Goal: Task Accomplishment & Management: Manage account settings

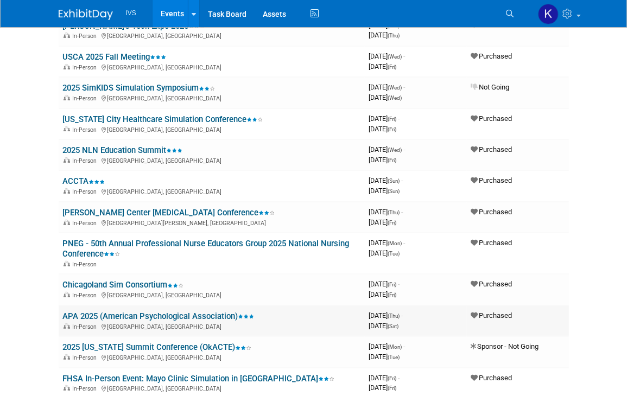
scroll to position [163, 0]
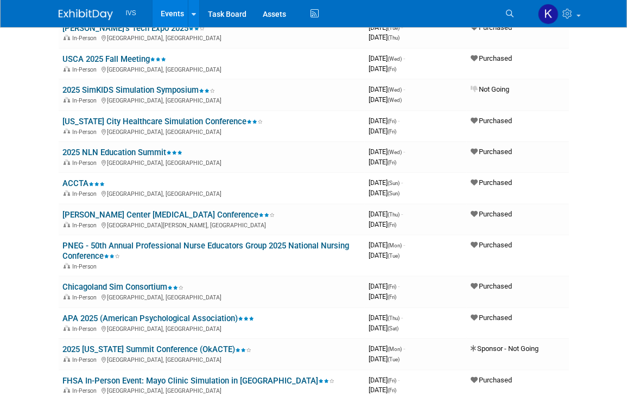
click at [30, 233] on html "IVS Events Add Event Bulk Upload Events Shareable Event Boards Recently Viewed …" at bounding box center [313, 35] width 627 height 396
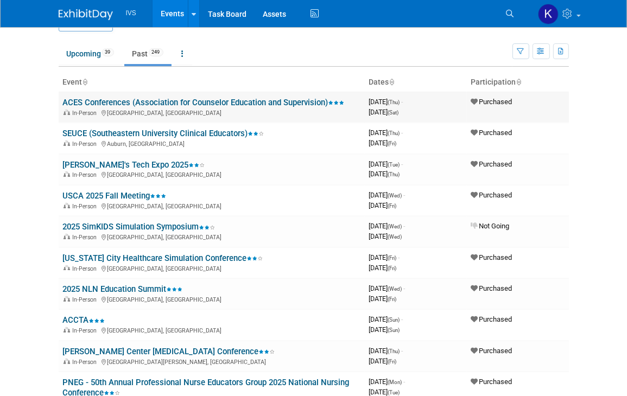
scroll to position [0, 0]
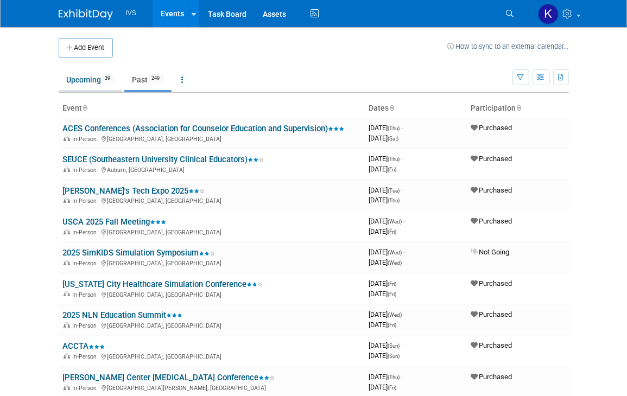
click at [76, 75] on link "Upcoming 39" at bounding box center [90, 79] width 63 height 21
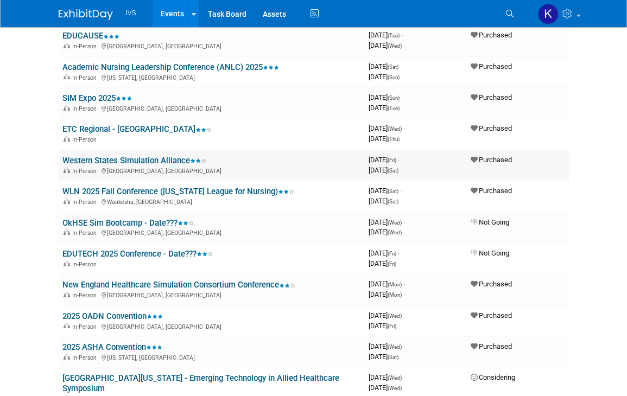
scroll to position [271, 0]
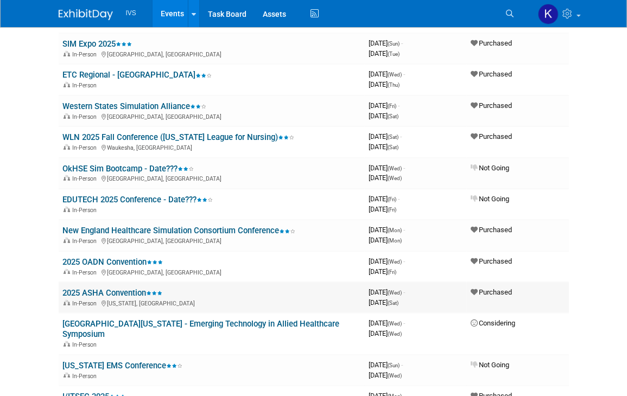
click at [126, 288] on link "2025 ASHA Convention" at bounding box center [113, 293] width 100 height 10
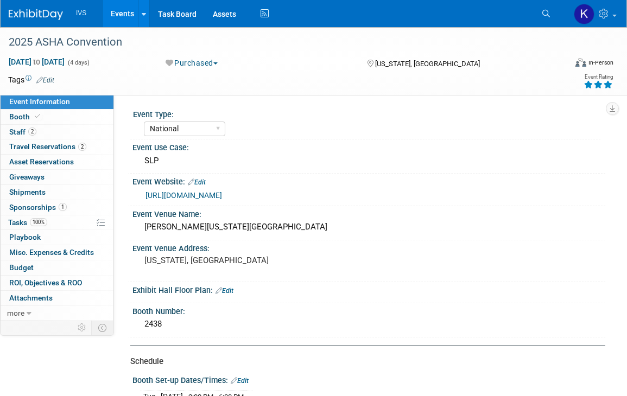
select select "National"
click at [62, 139] on link "2 Travel Reservations 2" at bounding box center [57, 146] width 113 height 15
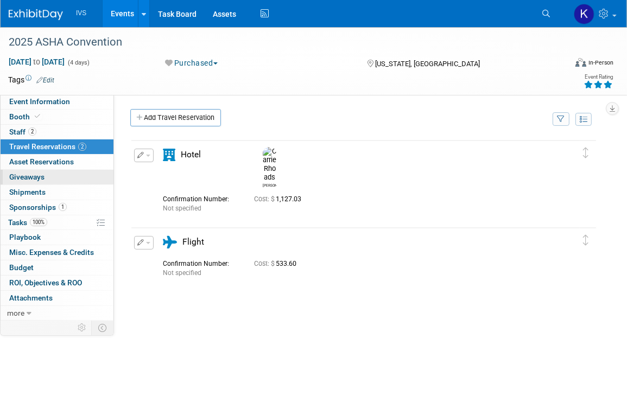
click at [53, 174] on link "0 Giveaways 0" at bounding box center [57, 177] width 113 height 15
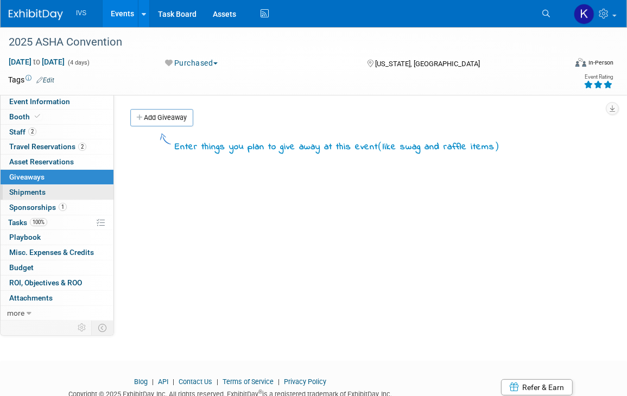
click at [58, 194] on link "0 Shipments 0" at bounding box center [57, 192] width 113 height 15
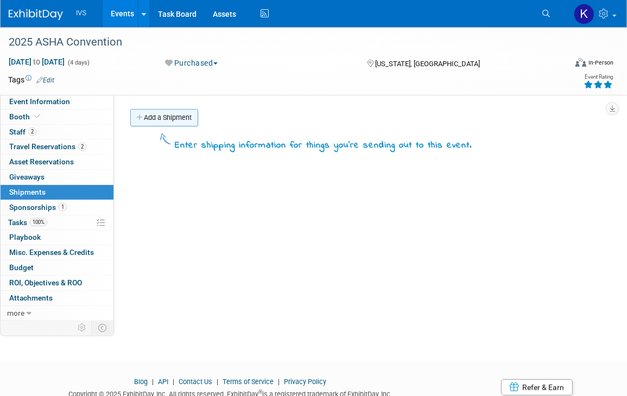
click at [166, 114] on link "Add a Shipment" at bounding box center [164, 117] width 68 height 17
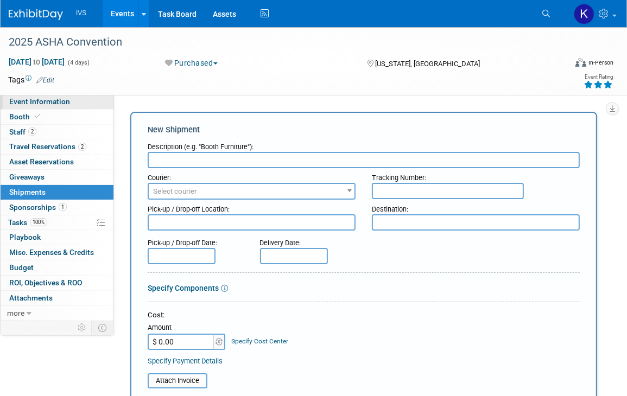
click at [75, 101] on link "Event Information" at bounding box center [57, 101] width 113 height 15
select select "National"
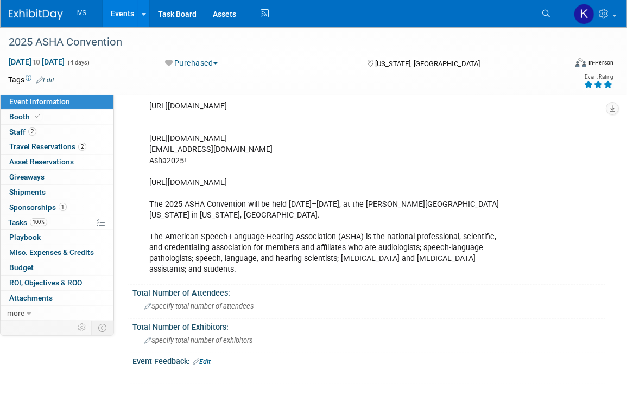
scroll to position [684, 0]
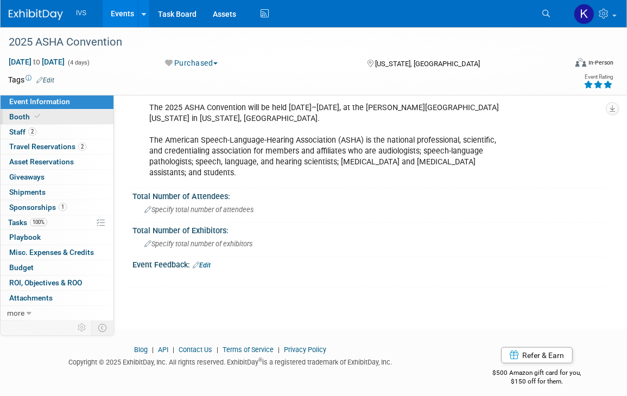
click at [71, 120] on link "Booth" at bounding box center [57, 117] width 113 height 15
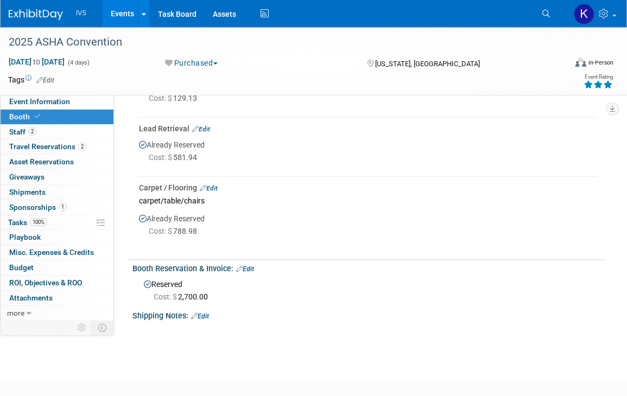
scroll to position [776, 0]
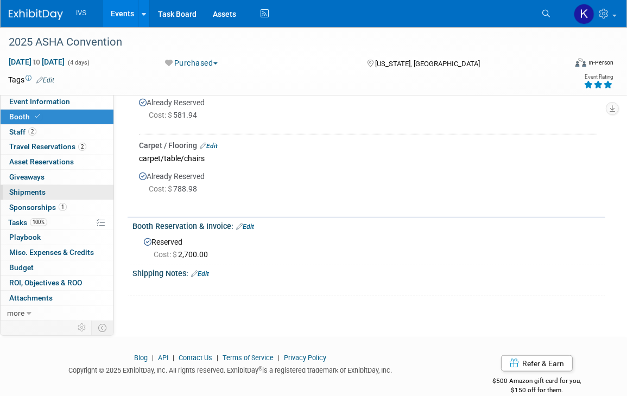
click at [78, 194] on link "0 Shipments 0" at bounding box center [57, 192] width 113 height 15
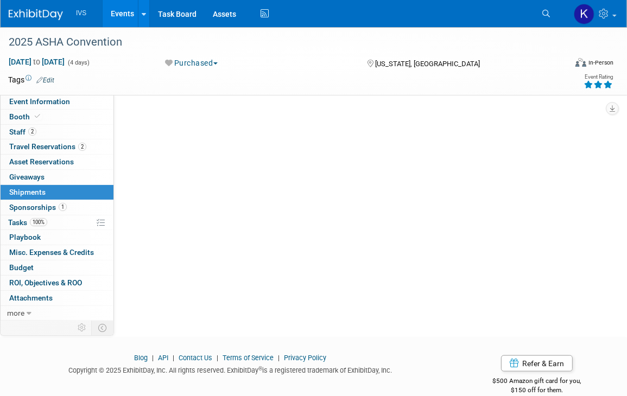
scroll to position [0, 0]
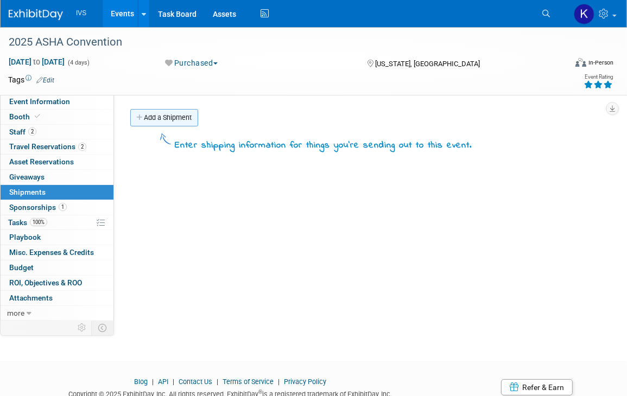
click at [161, 114] on link "Add a Shipment" at bounding box center [164, 117] width 68 height 17
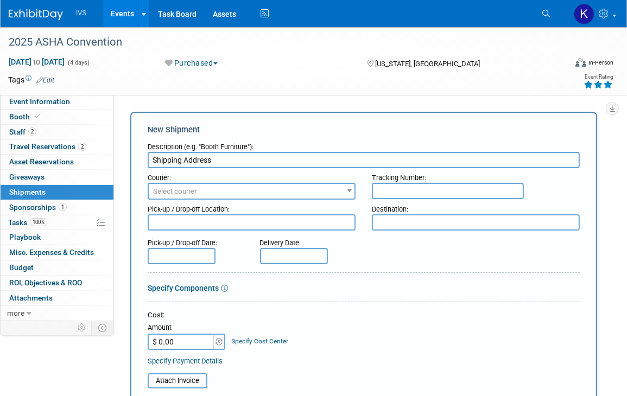
type input "Shipping Address"
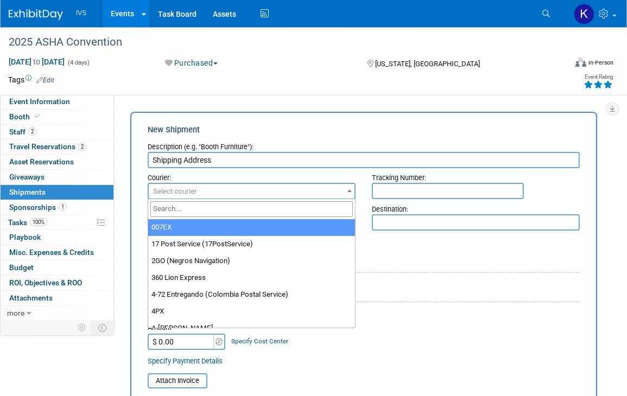
click at [262, 193] on span "Select courier" at bounding box center [252, 191] width 206 height 15
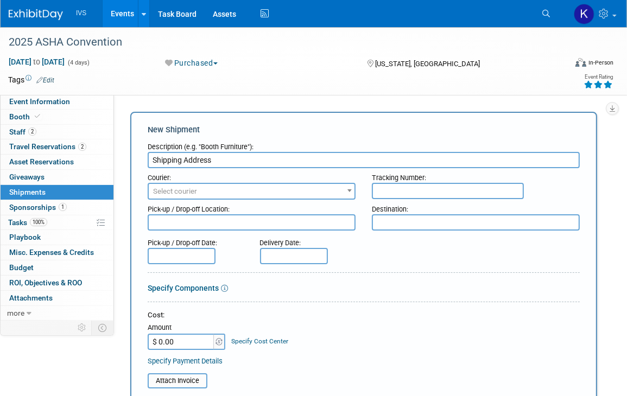
click at [262, 193] on span "Select courier" at bounding box center [252, 191] width 206 height 15
click at [254, 218] on textarea at bounding box center [252, 222] width 208 height 16
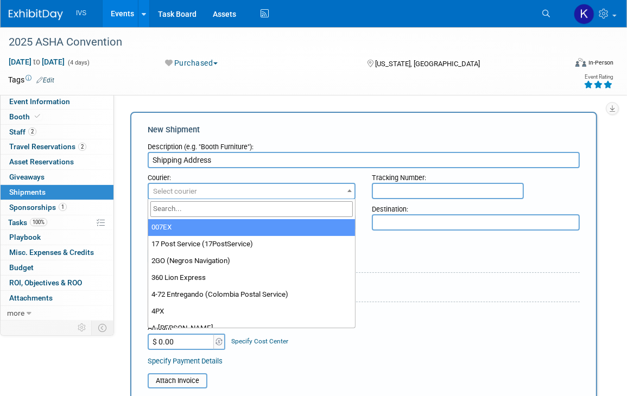
click at [226, 192] on span "Select courier" at bounding box center [252, 191] width 206 height 15
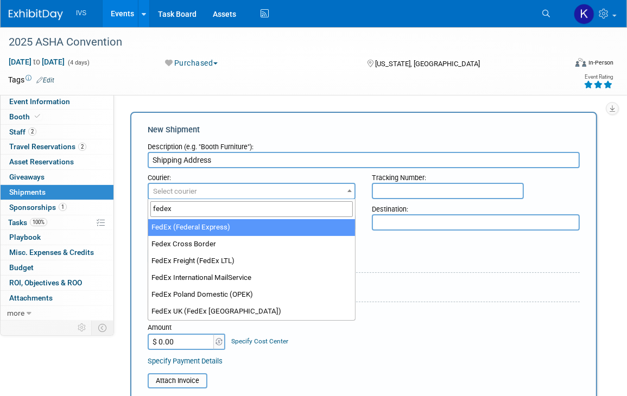
type input "fedex"
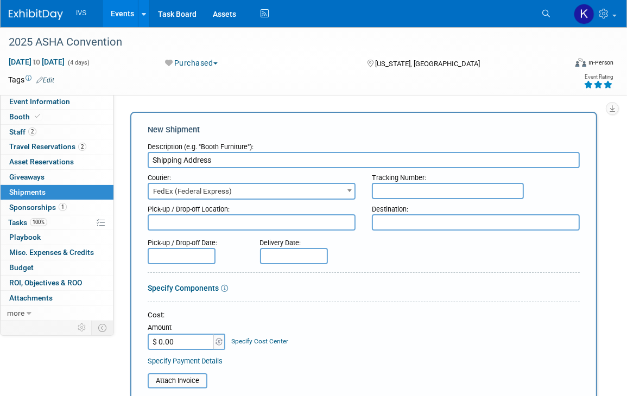
select select "206"
click at [129, 82] on td at bounding box center [278, 79] width 449 height 11
click at [391, 188] on input "text" at bounding box center [448, 191] width 152 height 16
click at [406, 218] on textarea at bounding box center [476, 222] width 208 height 16
click at [187, 220] on textarea at bounding box center [252, 222] width 208 height 16
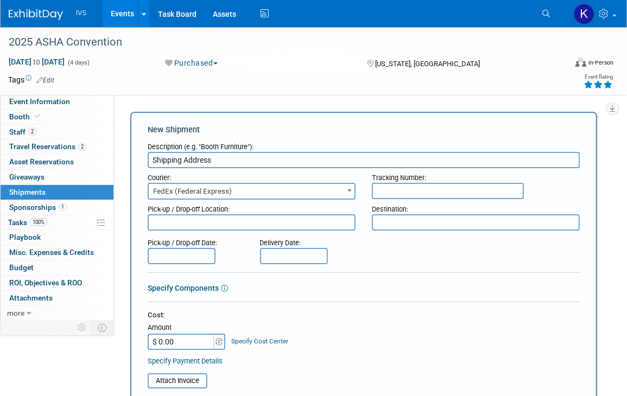
drag, startPoint x: 187, startPoint y: 220, endPoint x: 334, endPoint y: 244, distance: 149.6
click at [334, 244] on div "Delivery Date:" at bounding box center [308, 240] width 96 height 15
click at [188, 221] on textarea at bounding box center [252, 222] width 208 height 16
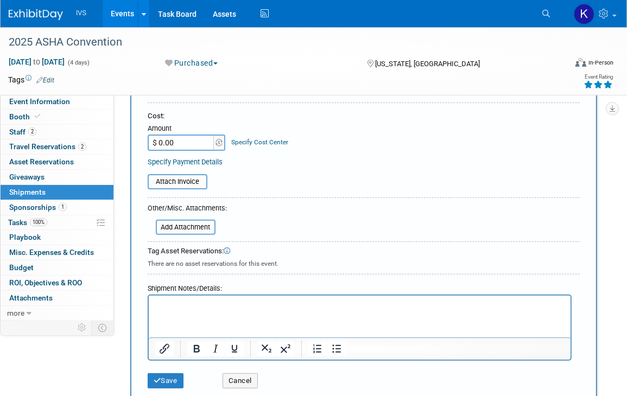
scroll to position [271, 0]
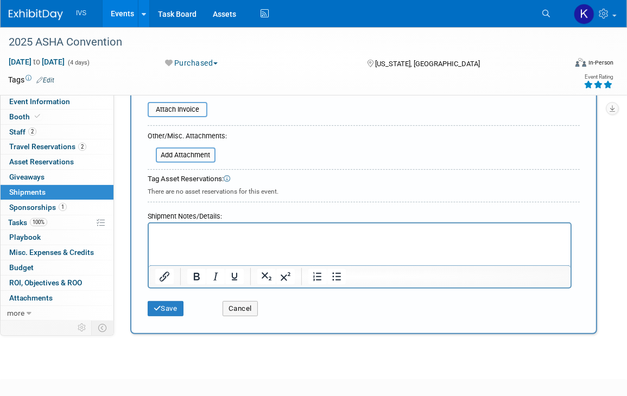
click at [196, 238] on p "Rich Text Area. Press ALT-0 for help." at bounding box center [359, 233] width 409 height 11
drag, startPoint x: 193, startPoint y: 238, endPoint x: 157, endPoint y: 227, distance: 37.4
click at [157, 227] on html at bounding box center [359, 231] width 422 height 15
click at [155, 233] on p "Rich Text Area. Press ALT-0 for help." at bounding box center [359, 233] width 409 height 11
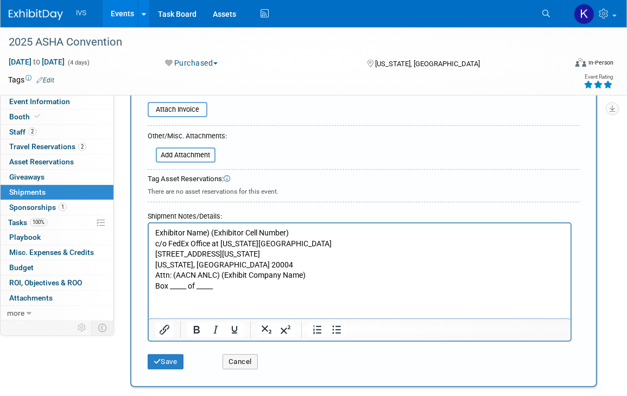
click at [179, 292] on html "Exhibitor Name) (Exhibitor Cell Number) c/o FedEx Office at [US_STATE][GEOGRAPH…" at bounding box center [359, 258] width 422 height 68
click at [157, 232] on p "Exhibitor Name) (Exhibitor Cell Number)" at bounding box center [359, 233] width 409 height 11
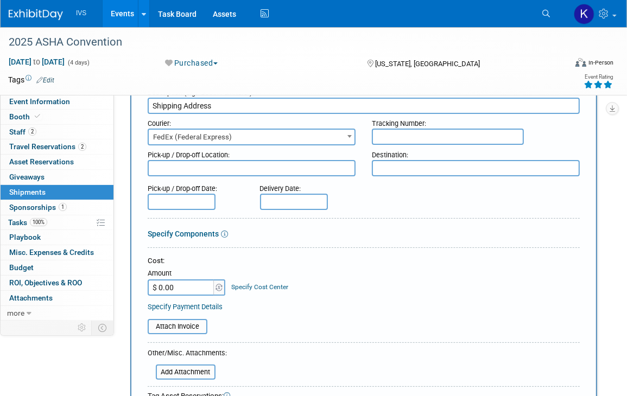
scroll to position [0, 0]
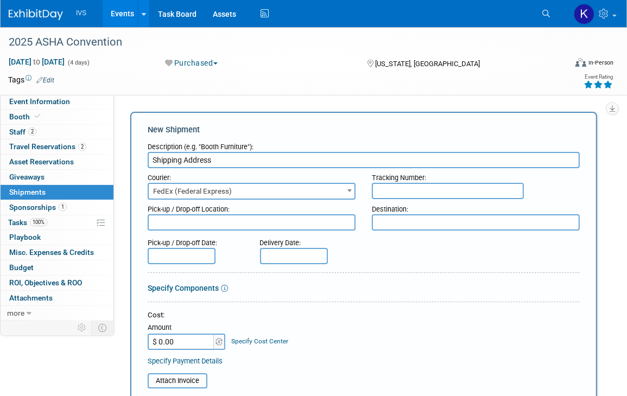
click at [194, 224] on textarea at bounding box center [252, 222] width 208 height 16
click at [227, 209] on div "Pick-up / Drop-off Location:" at bounding box center [252, 207] width 208 height 15
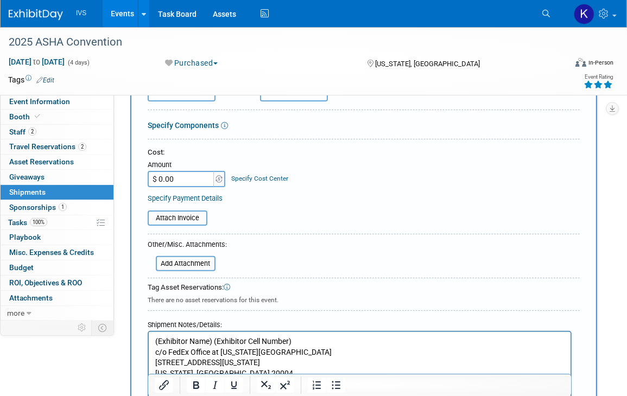
scroll to position [271, 0]
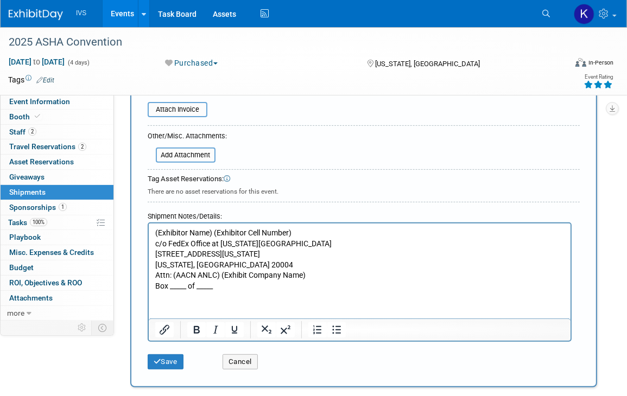
click at [155, 234] on p "(Exhibitor Name) (Exhibitor Cell Number)" at bounding box center [359, 233] width 409 height 11
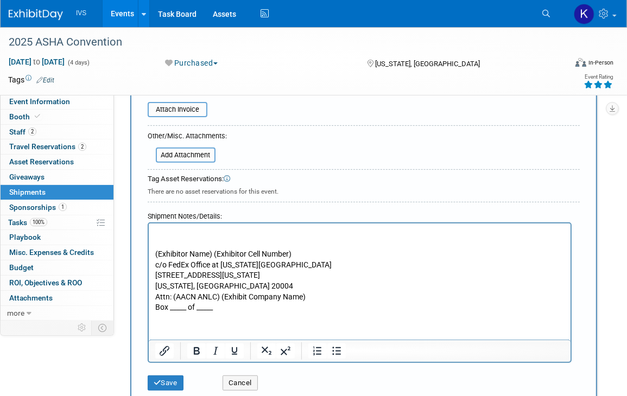
click at [202, 237] on p "(Exhibitor Name) (Exhibitor Cell Number)" at bounding box center [359, 244] width 409 height 32
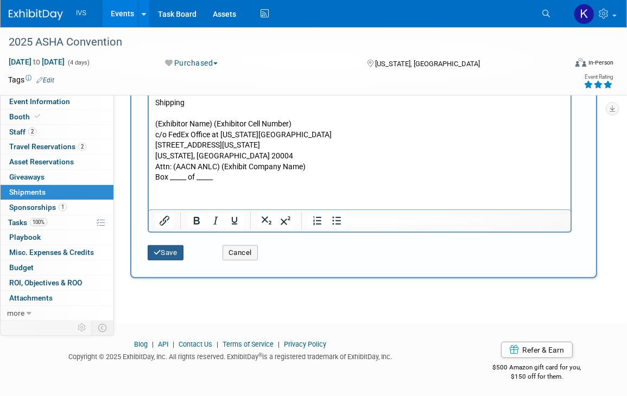
click at [156, 249] on icon "submit" at bounding box center [158, 252] width 8 height 7
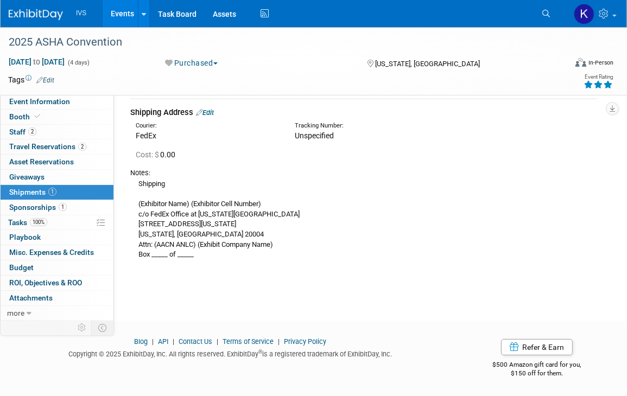
scroll to position [0, 0]
